Goal: Obtain resource: Download file/media

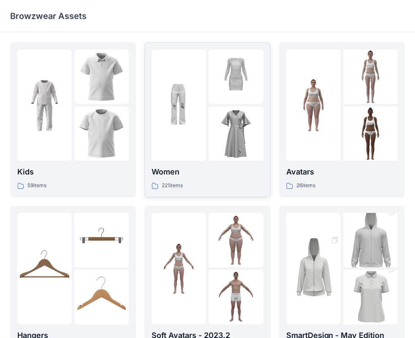
click at [160, 88] on img at bounding box center [179, 105] width 54 height 54
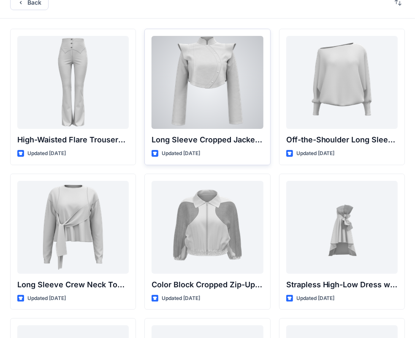
scroll to position [15, 0]
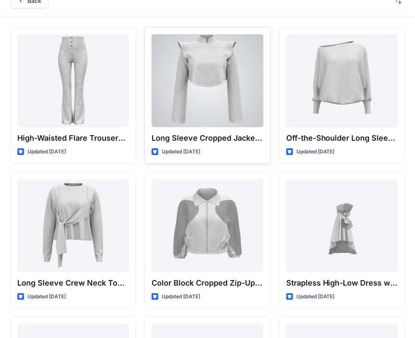
click at [196, 71] on div at bounding box center [207, 80] width 111 height 93
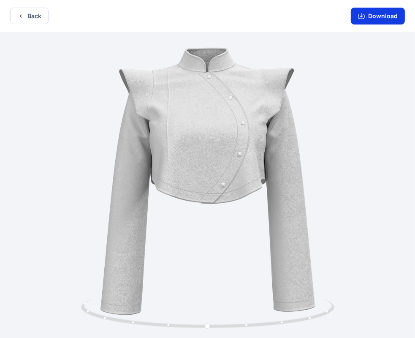
click at [381, 16] on button "Download" at bounding box center [378, 16] width 54 height 17
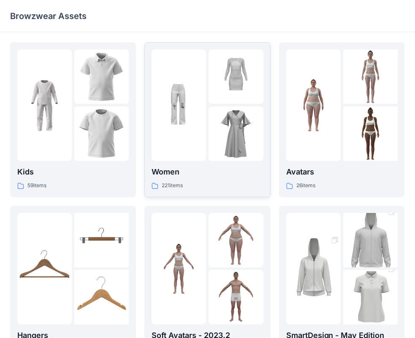
click at [211, 96] on img at bounding box center [236, 76] width 54 height 54
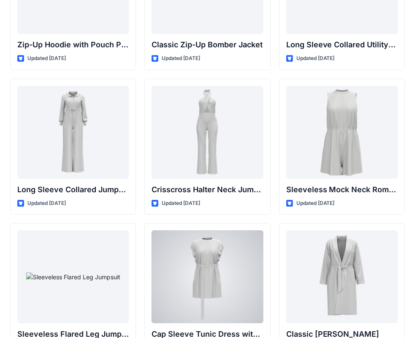
scroll to position [1698, 0]
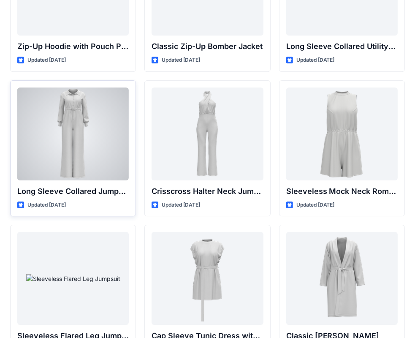
click at [104, 145] on div at bounding box center [72, 133] width 111 height 93
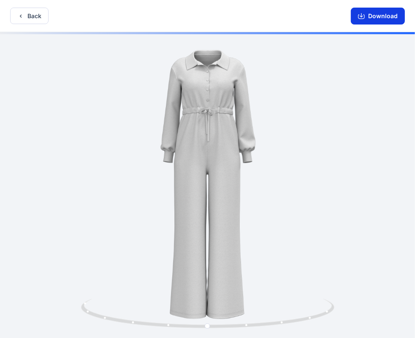
click at [384, 17] on button "Download" at bounding box center [378, 16] width 54 height 17
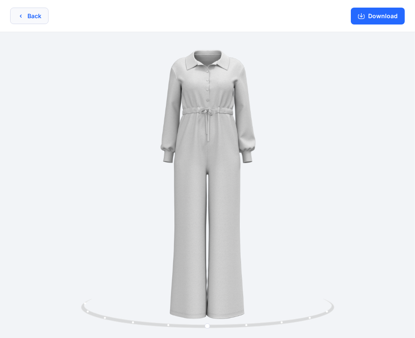
click at [36, 14] on button "Back" at bounding box center [29, 16] width 38 height 16
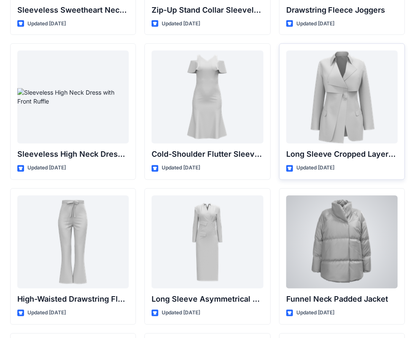
scroll to position [3030, 0]
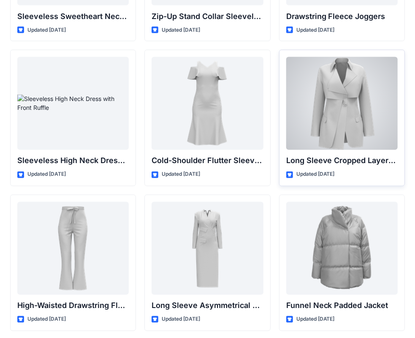
click at [345, 127] on div at bounding box center [341, 103] width 111 height 93
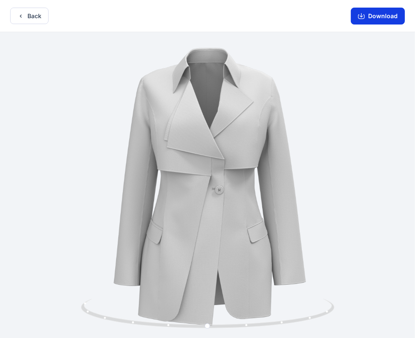
click at [376, 19] on button "Download" at bounding box center [378, 16] width 54 height 17
click at [35, 11] on button "Back" at bounding box center [29, 16] width 38 height 16
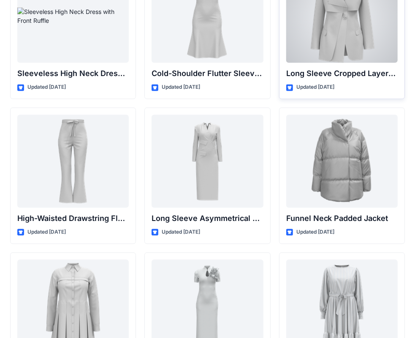
scroll to position [3126, 0]
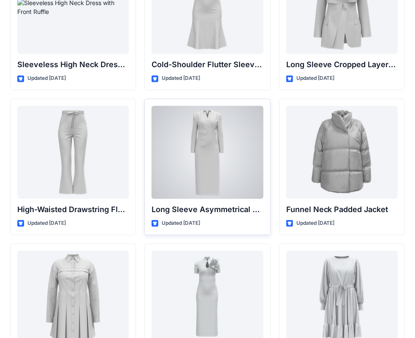
click at [209, 130] on div at bounding box center [207, 152] width 111 height 93
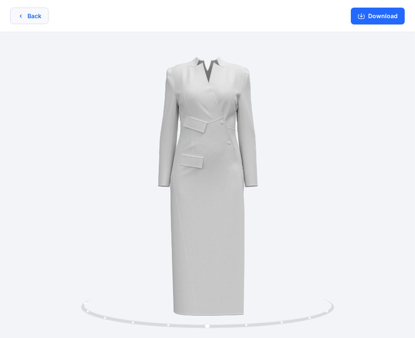
click at [21, 17] on icon "button" at bounding box center [21, 15] width 2 height 3
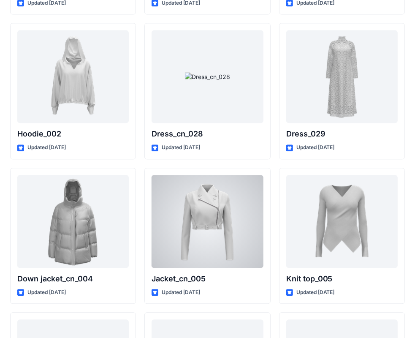
scroll to position [5373, 0]
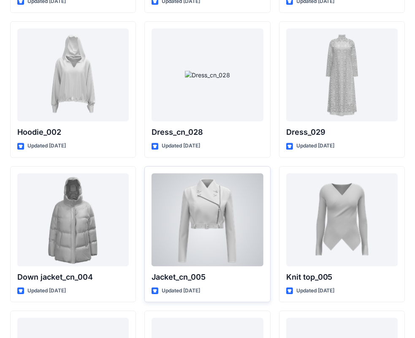
click at [232, 216] on div at bounding box center [207, 219] width 111 height 93
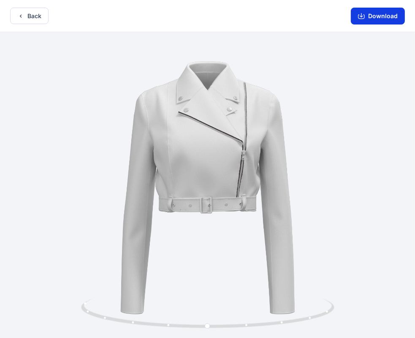
click at [387, 22] on button "Download" at bounding box center [378, 16] width 54 height 17
click at [25, 17] on button "Back" at bounding box center [29, 16] width 38 height 16
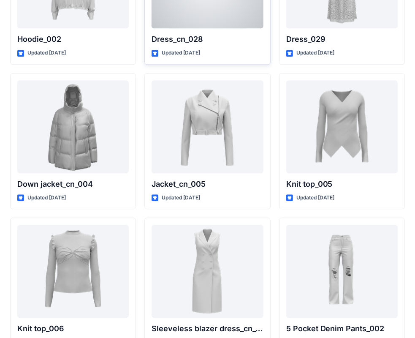
scroll to position [5468, 0]
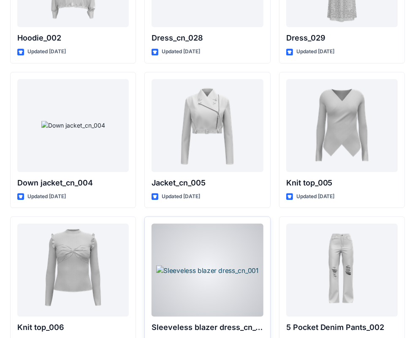
click at [194, 253] on div at bounding box center [207, 269] width 111 height 93
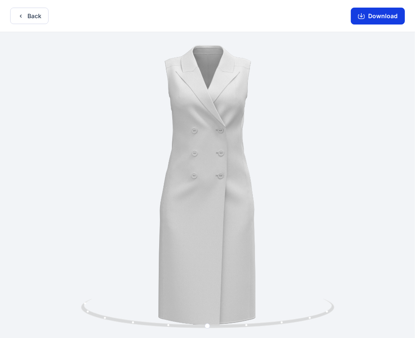
click at [380, 16] on button "Download" at bounding box center [378, 16] width 54 height 17
click at [18, 15] on icon "button" at bounding box center [20, 16] width 7 height 7
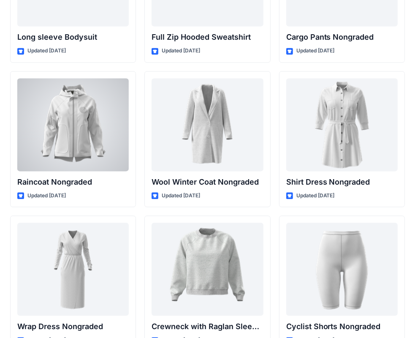
scroll to position [7349, 0]
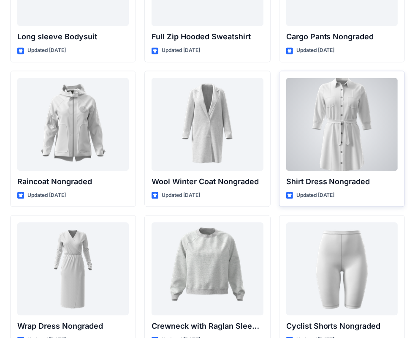
click at [336, 176] on p "Shirt Dress Nongraded" at bounding box center [341, 182] width 111 height 12
click at [348, 108] on div at bounding box center [341, 124] width 111 height 93
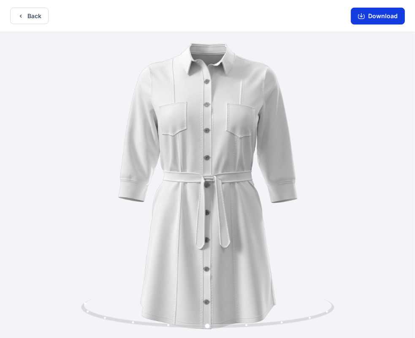
click at [376, 18] on button "Download" at bounding box center [378, 16] width 54 height 17
click at [23, 17] on icon "button" at bounding box center [20, 16] width 7 height 7
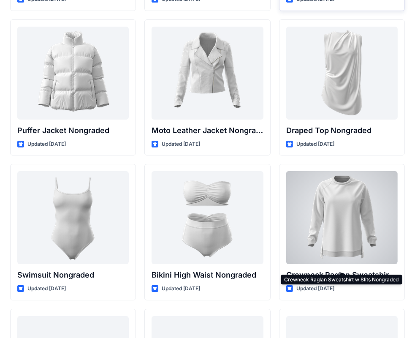
scroll to position [8131, 0]
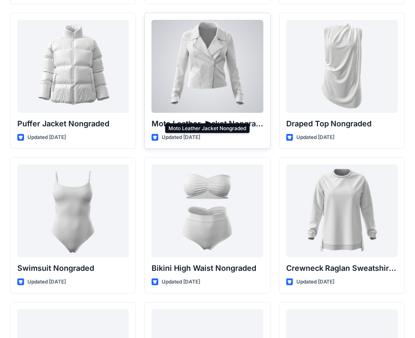
click at [237, 118] on p "Moto Leather Jacket Nongraded" at bounding box center [207, 124] width 111 height 12
click at [202, 70] on div at bounding box center [207, 66] width 111 height 93
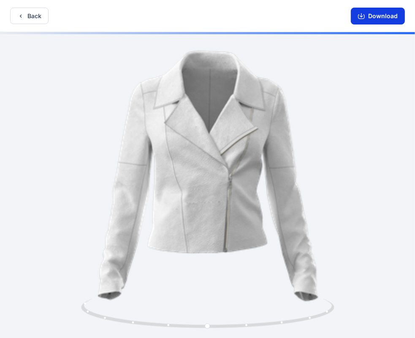
click at [389, 20] on button "Download" at bounding box center [378, 16] width 54 height 17
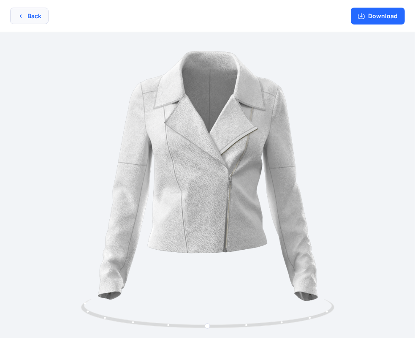
click at [22, 19] on icon "button" at bounding box center [20, 16] width 7 height 7
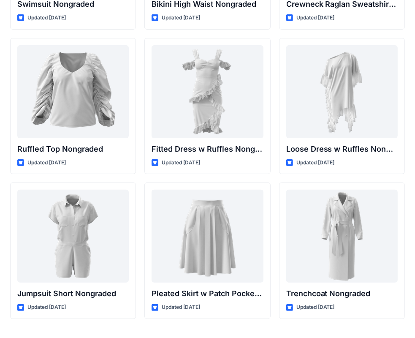
scroll to position [8406, 0]
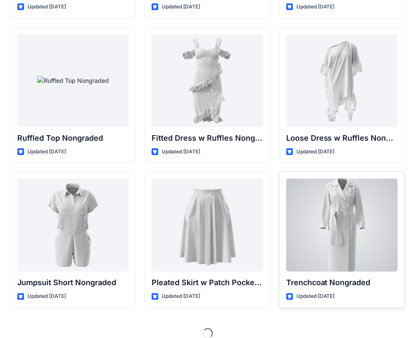
click at [343, 206] on div at bounding box center [341, 225] width 111 height 93
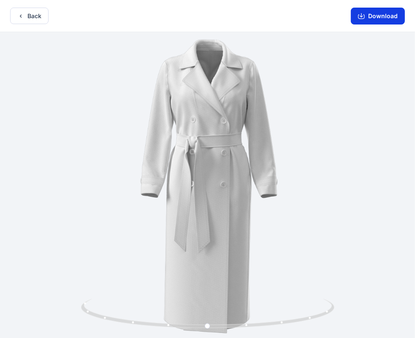
click at [383, 19] on button "Download" at bounding box center [378, 16] width 54 height 17
click at [35, 17] on button "Back" at bounding box center [29, 16] width 38 height 16
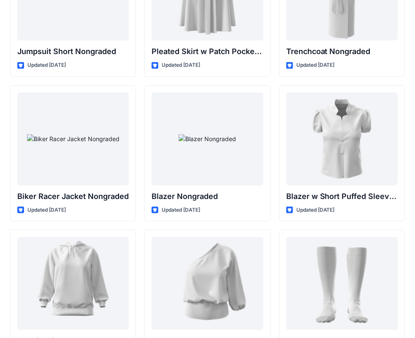
scroll to position [8642, 0]
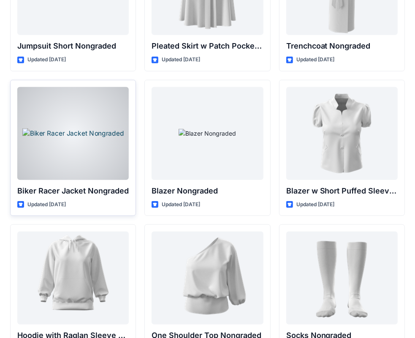
click at [89, 123] on div at bounding box center [72, 133] width 111 height 93
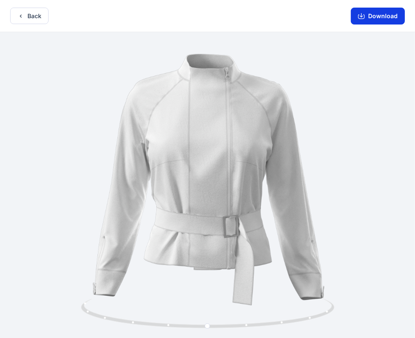
click at [377, 16] on button "Download" at bounding box center [378, 16] width 54 height 17
click at [30, 10] on button "Back" at bounding box center [29, 16] width 38 height 16
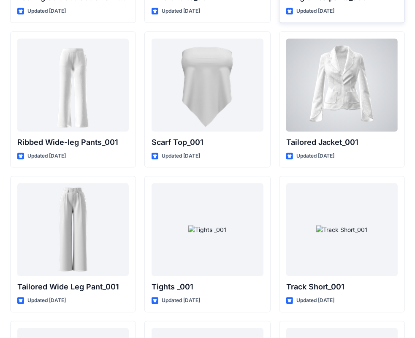
scroll to position [9414, 0]
click at [341, 81] on div at bounding box center [341, 84] width 111 height 93
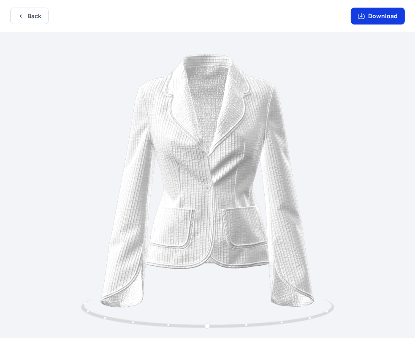
click at [375, 16] on button "Download" at bounding box center [378, 16] width 54 height 17
click at [30, 16] on button "Back" at bounding box center [29, 16] width 38 height 16
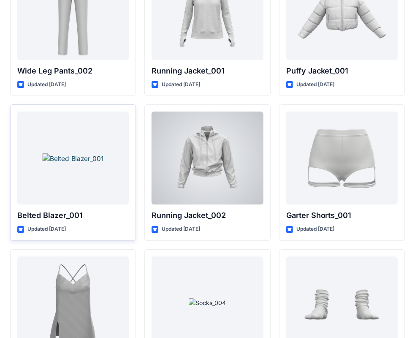
scroll to position [10062, 0]
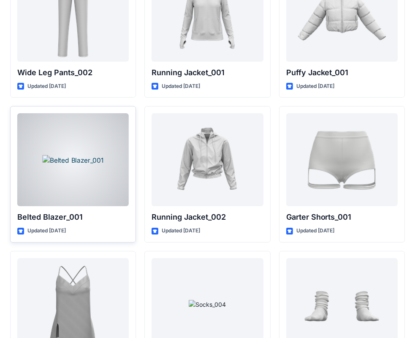
click at [87, 147] on div at bounding box center [72, 159] width 111 height 93
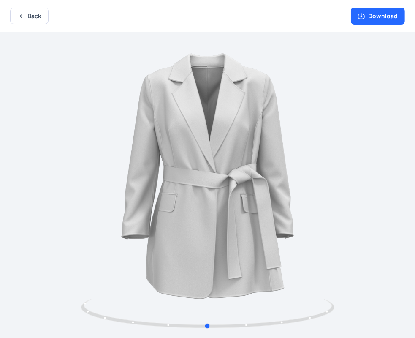
click at [292, 159] on div at bounding box center [207, 185] width 415 height 307
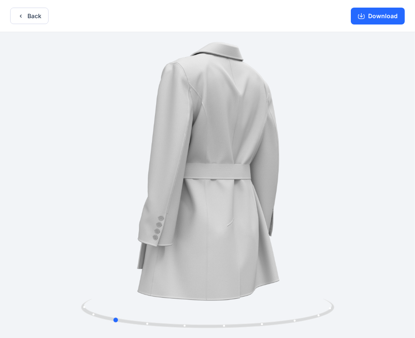
drag, startPoint x: 292, startPoint y: 159, endPoint x: 201, endPoint y: 196, distance: 97.9
click at [201, 196] on div at bounding box center [207, 185] width 415 height 307
click at [382, 19] on button "Download" at bounding box center [378, 16] width 54 height 17
click at [98, 143] on div at bounding box center [207, 185] width 415 height 307
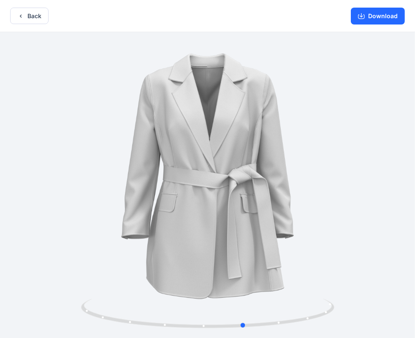
drag, startPoint x: 98, startPoint y: 143, endPoint x: 226, endPoint y: 154, distance: 128.0
click at [226, 154] on div at bounding box center [207, 185] width 415 height 307
click at [18, 16] on icon "button" at bounding box center [20, 16] width 7 height 7
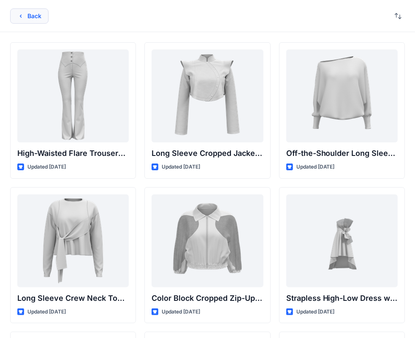
click at [34, 18] on button "Back" at bounding box center [29, 15] width 38 height 15
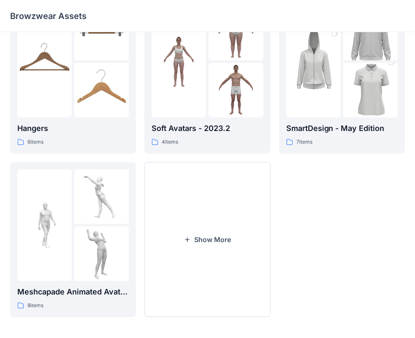
scroll to position [209, 0]
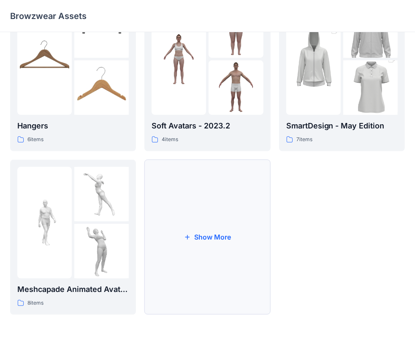
click at [198, 213] on button "Show More" at bounding box center [207, 237] width 126 height 155
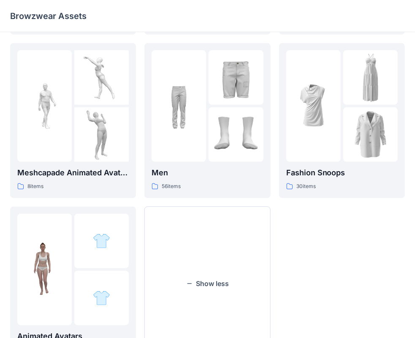
scroll to position [373, 0]
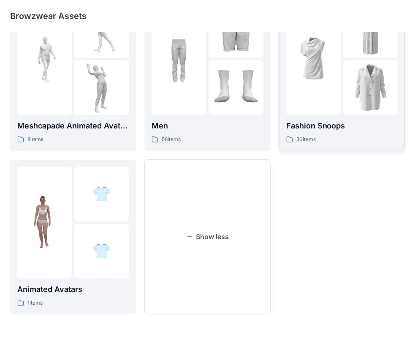
click at [345, 103] on img at bounding box center [370, 87] width 54 height 54
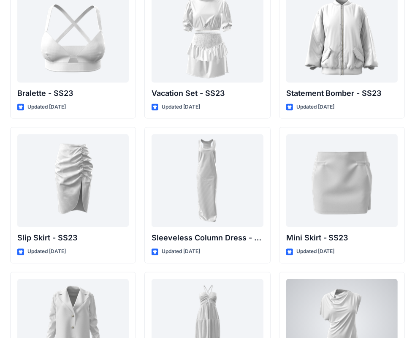
scroll to position [1151, 0]
